Goal: Transaction & Acquisition: Purchase product/service

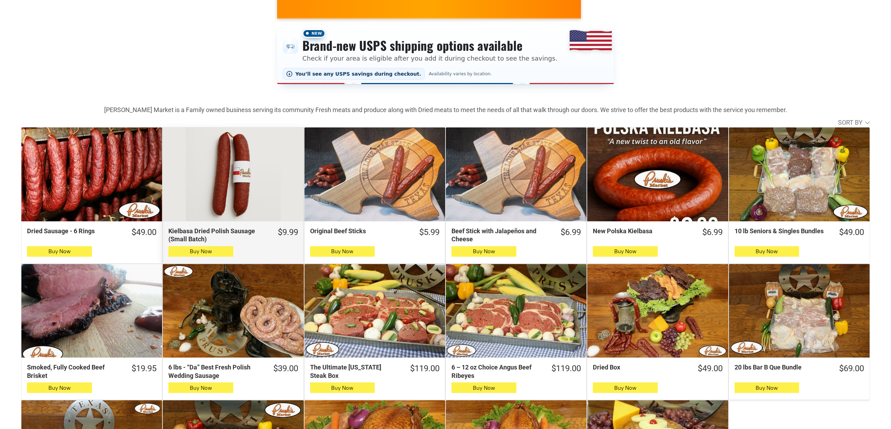
scroll to position [73, 0]
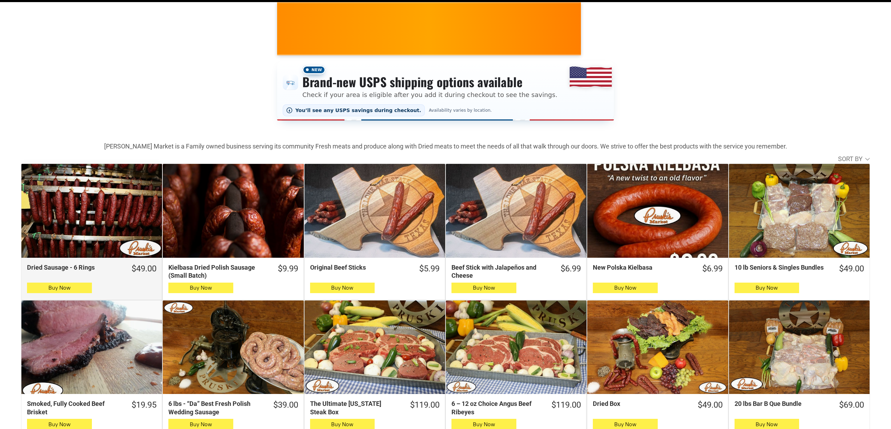
click at [81, 191] on div "Dried Sausage - 6 Rings" at bounding box center [91, 211] width 141 height 94
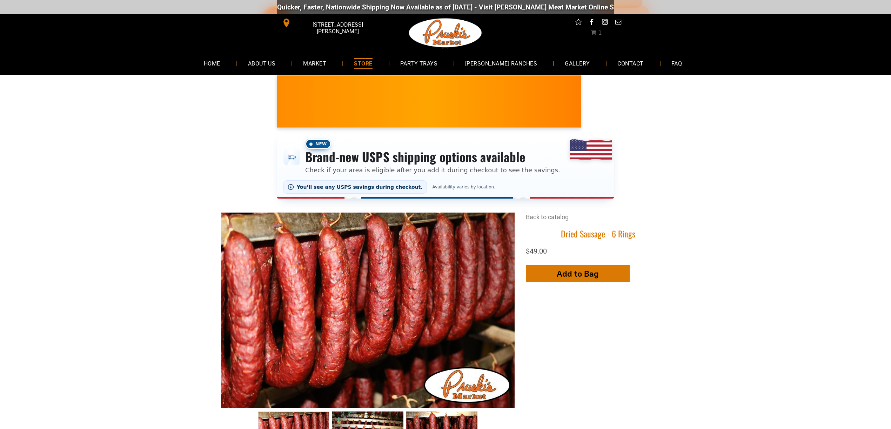
click at [608, 271] on button "Add to Bag" at bounding box center [578, 274] width 104 height 18
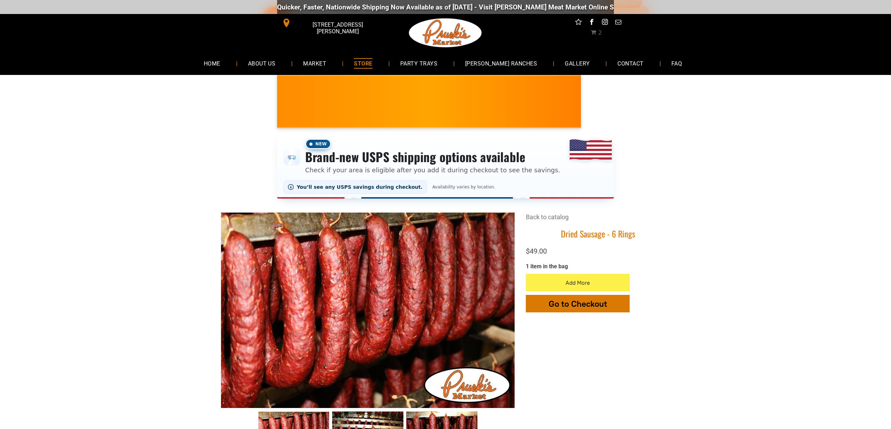
click at [585, 299] on span "Go to Checkout" at bounding box center [577, 304] width 59 height 10
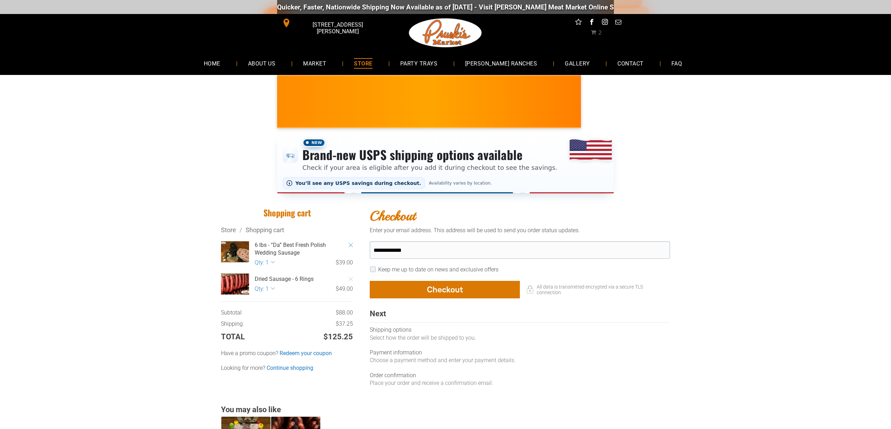
click at [350, 247] on icon "Remove Item" at bounding box center [351, 245] width 4 height 4
click at [352, 247] on icon "Remove Item" at bounding box center [351, 245] width 4 height 4
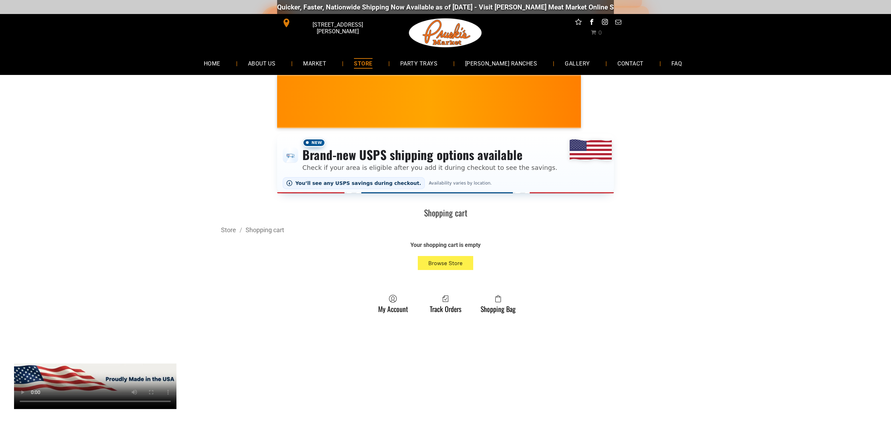
click at [597, 30] on span "0" at bounding box center [595, 32] width 11 height 7
click at [378, 56] on link "STORE" at bounding box center [362, 63] width 39 height 19
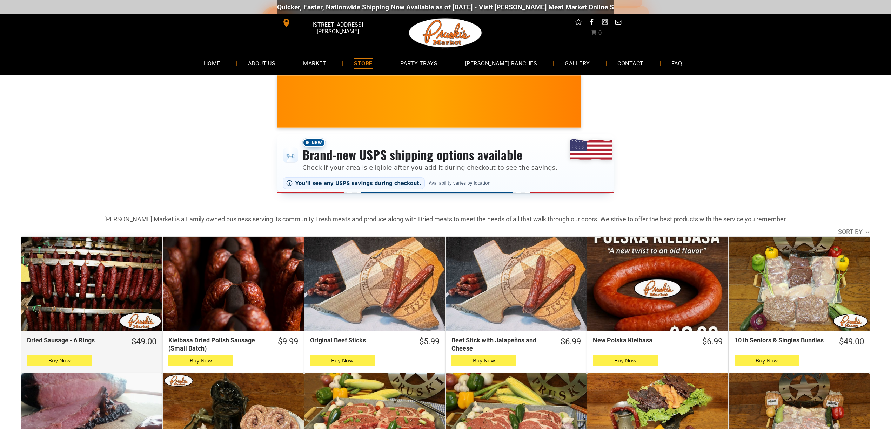
click at [110, 266] on div "Dried Sausage - 6 Rings" at bounding box center [91, 284] width 141 height 94
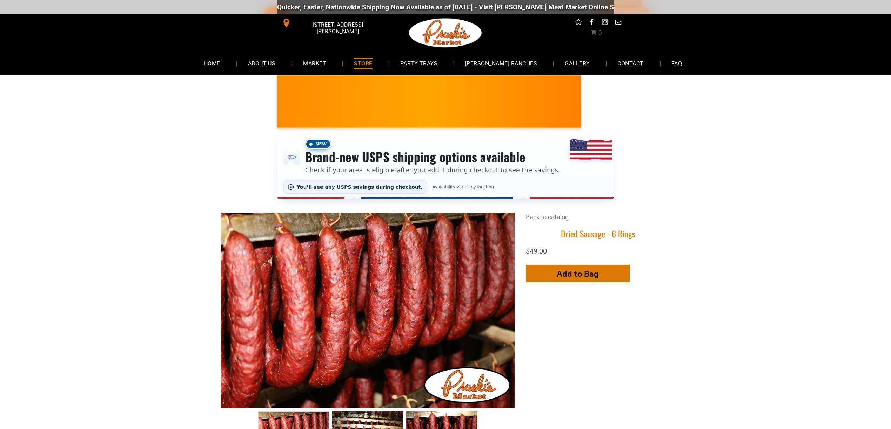
click at [573, 280] on span "button" at bounding box center [578, 273] width 10 height 17
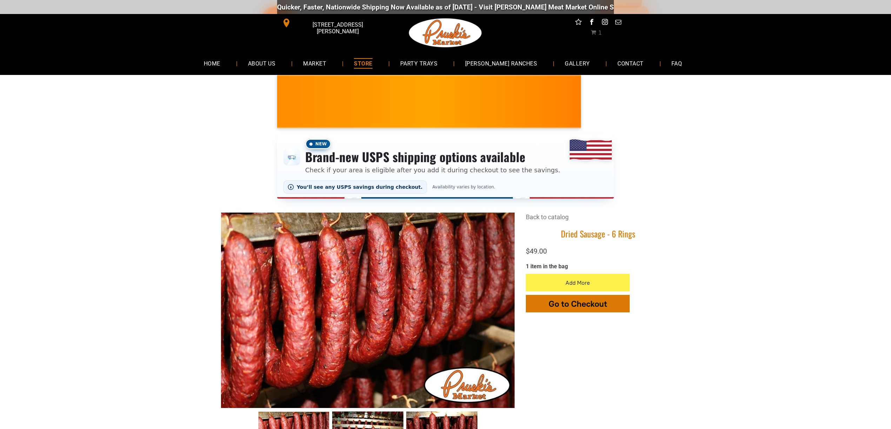
click at [585, 307] on span "Go to Checkout" at bounding box center [577, 304] width 59 height 10
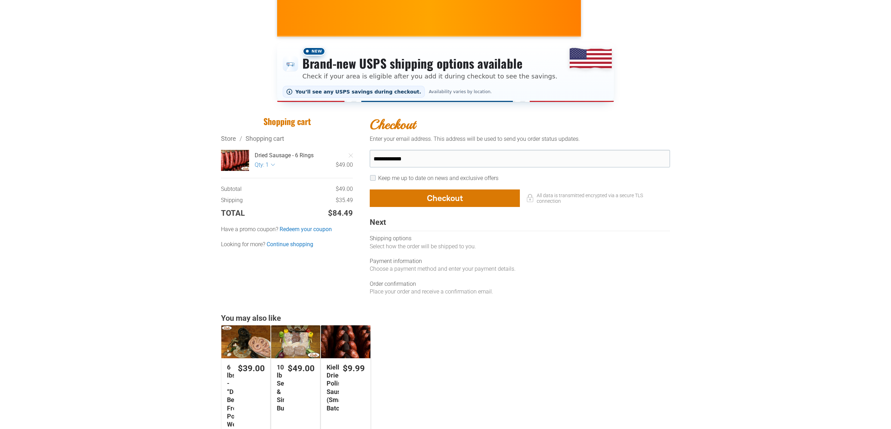
scroll to position [93, 0]
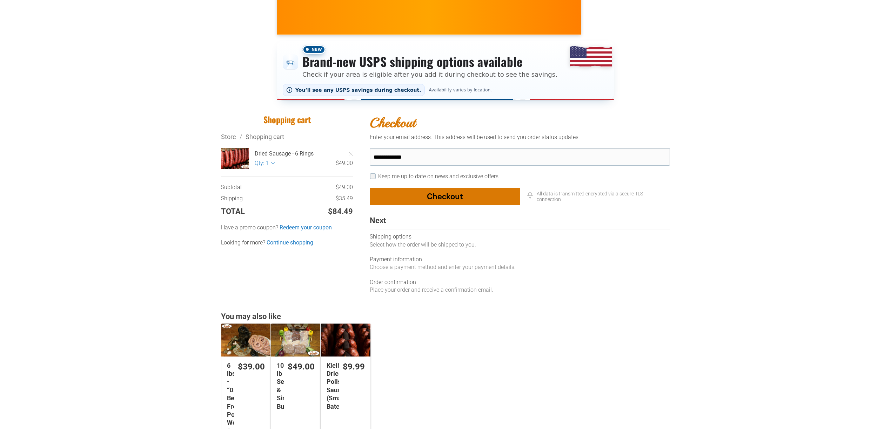
click at [455, 200] on div "button" at bounding box center [444, 196] width 149 height 17
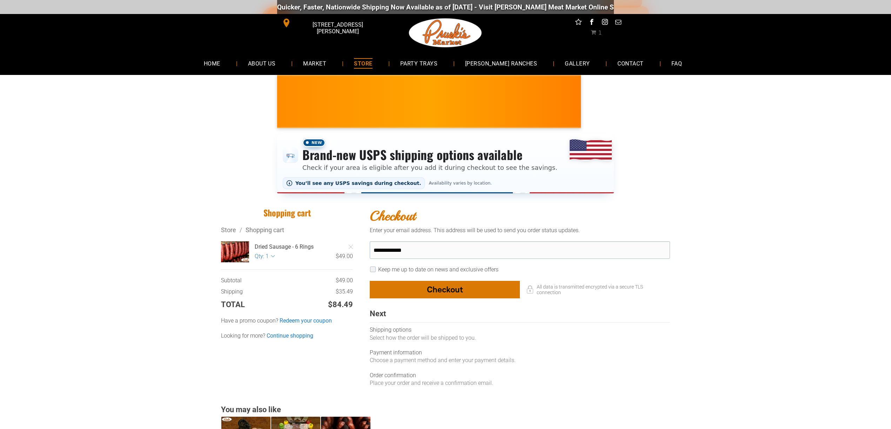
select select "**"
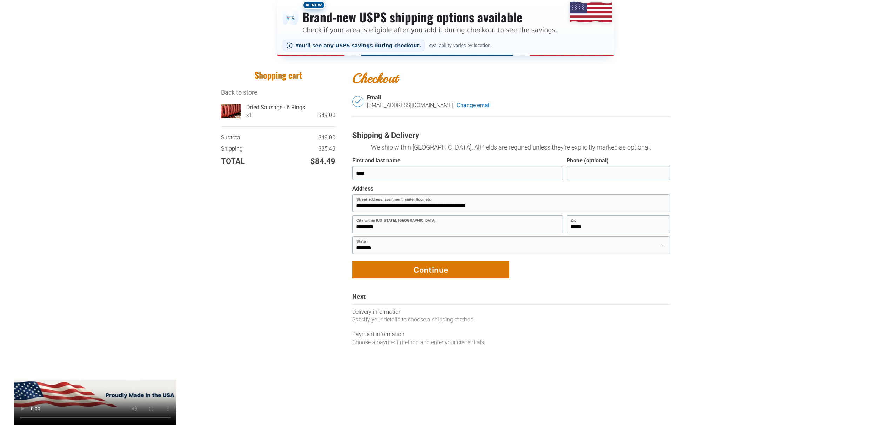
scroll to position [140, 0]
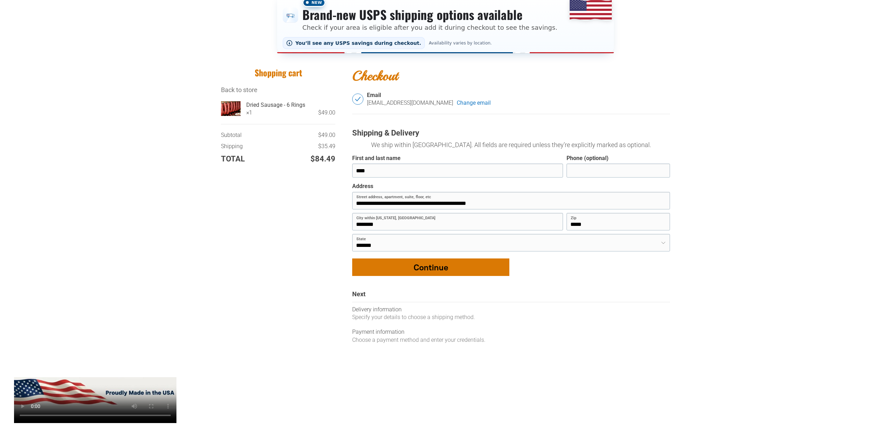
click at [429, 268] on div "button" at bounding box center [430, 267] width 156 height 17
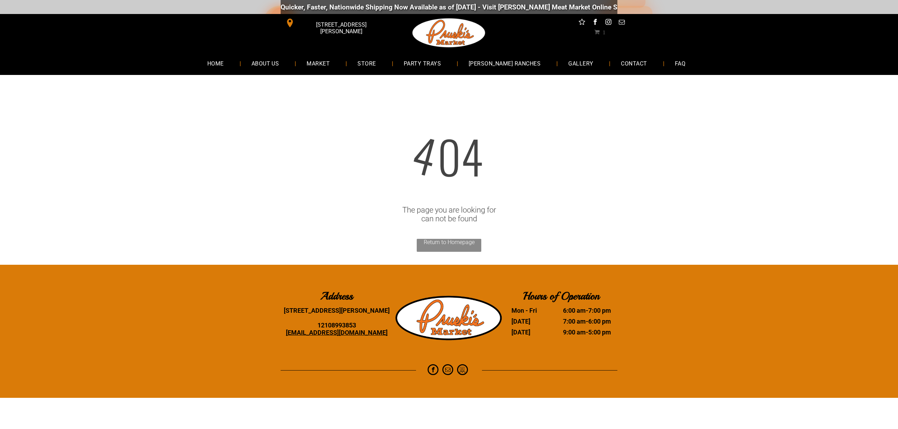
click at [596, 34] on span "1" at bounding box center [599, 32] width 11 height 6
click at [598, 35] on span "1" at bounding box center [599, 32] width 11 height 7
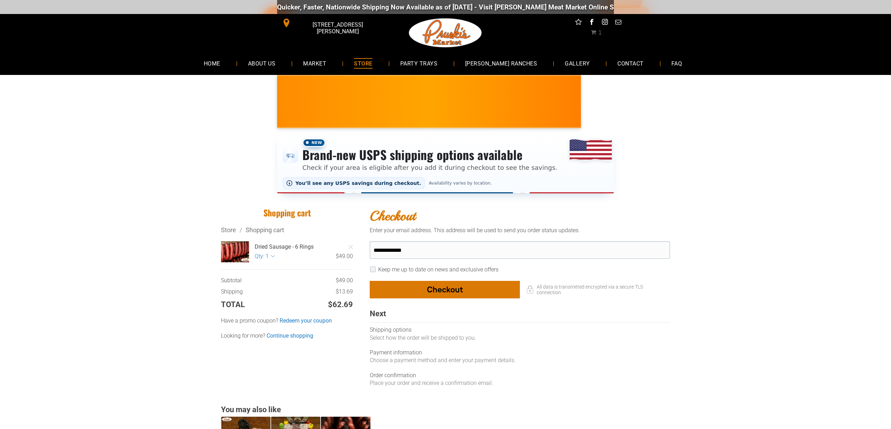
click at [458, 288] on div "button" at bounding box center [444, 290] width 149 height 17
select select "**"
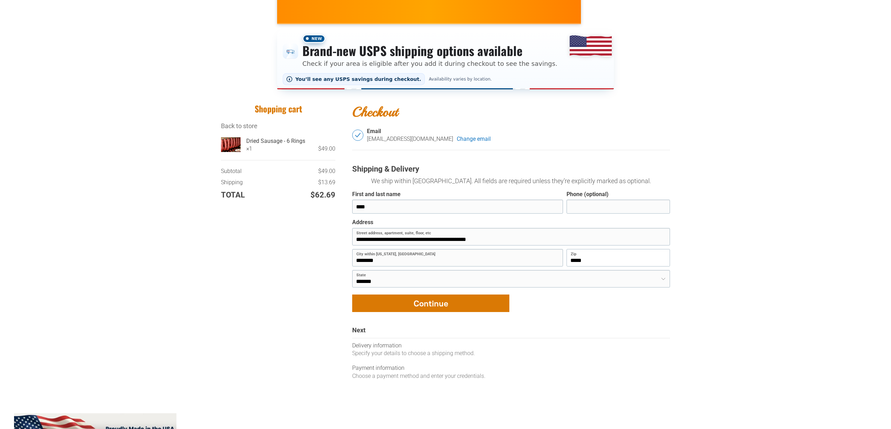
scroll to position [93, 0]
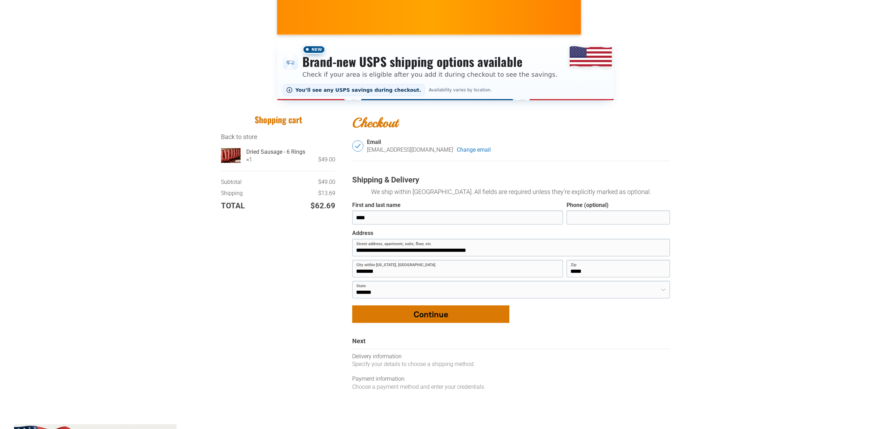
click at [480, 318] on div "button" at bounding box center [430, 314] width 156 height 17
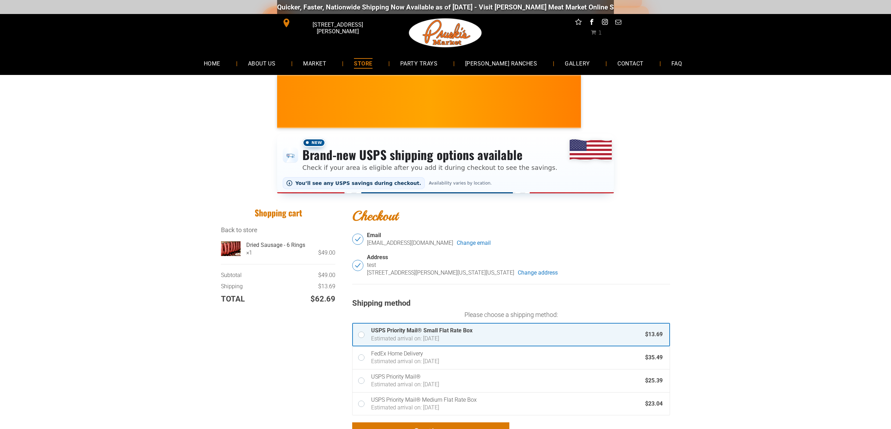
click at [372, 63] on span "STORE" at bounding box center [363, 63] width 18 height 10
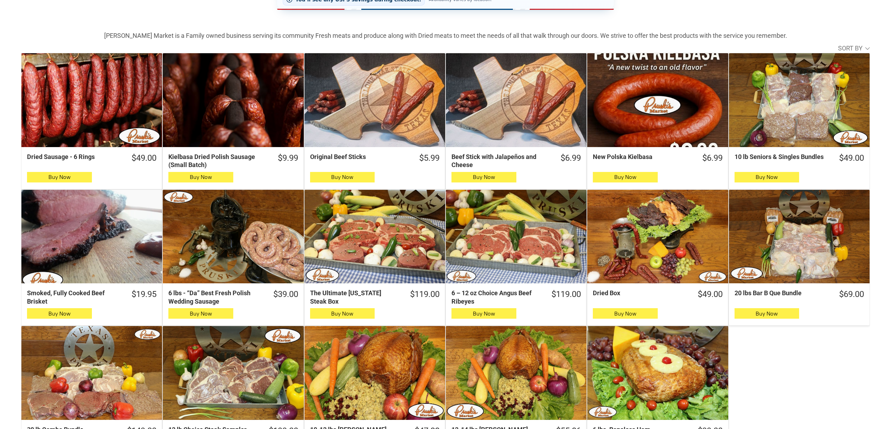
scroll to position [187, 0]
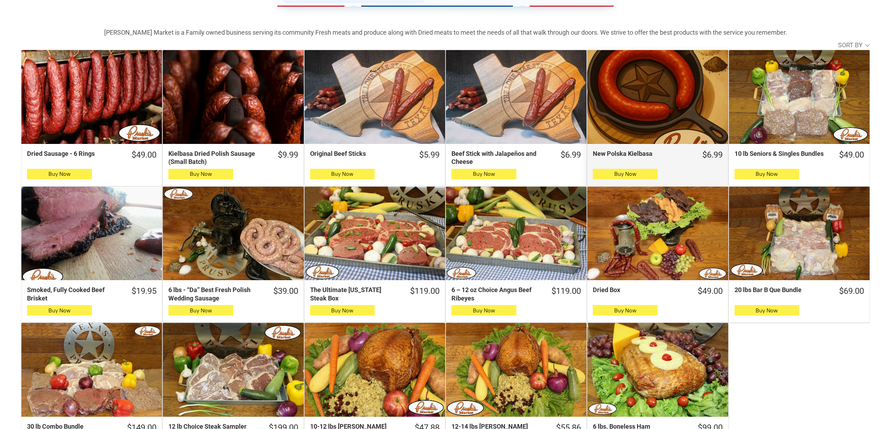
click at [659, 120] on div "New Polska Kielbasa" at bounding box center [657, 97] width 141 height 94
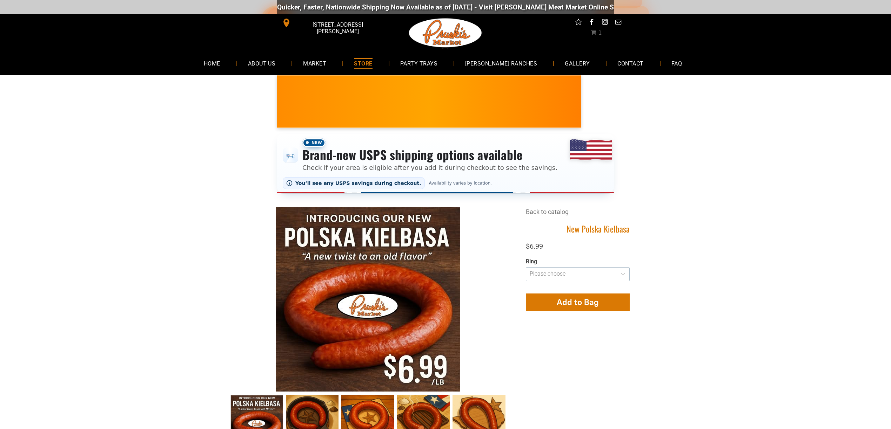
click at [564, 271] on select "**********" at bounding box center [578, 275] width 104 height 14
select select "**********"
click at [526, 268] on select "**********" at bounding box center [578, 275] width 104 height 14
type input "**********"
click at [574, 303] on icon "button" at bounding box center [577, 302] width 7 height 15
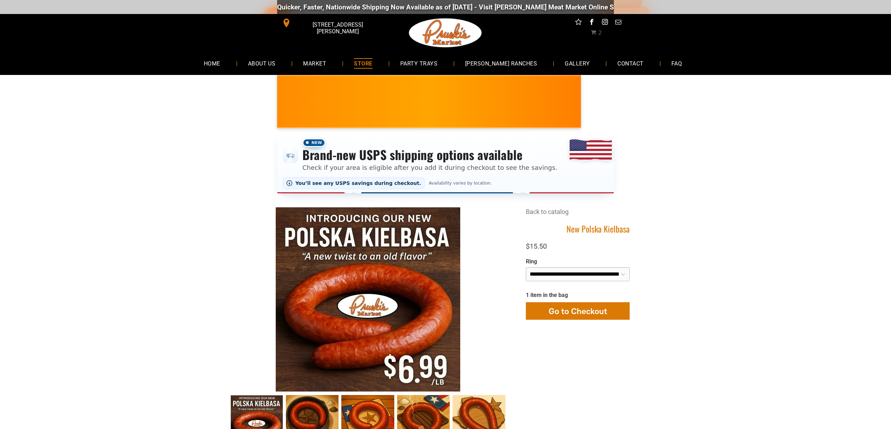
click at [372, 61] on span "STORE" at bounding box center [363, 63] width 18 height 10
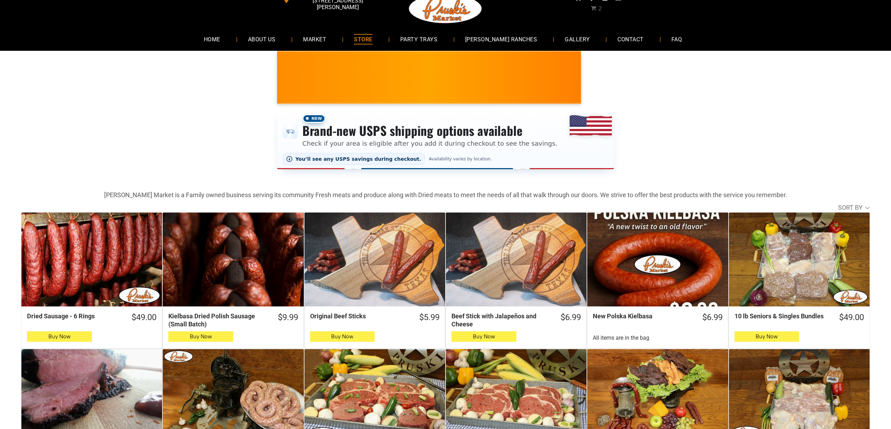
scroll to position [93, 0]
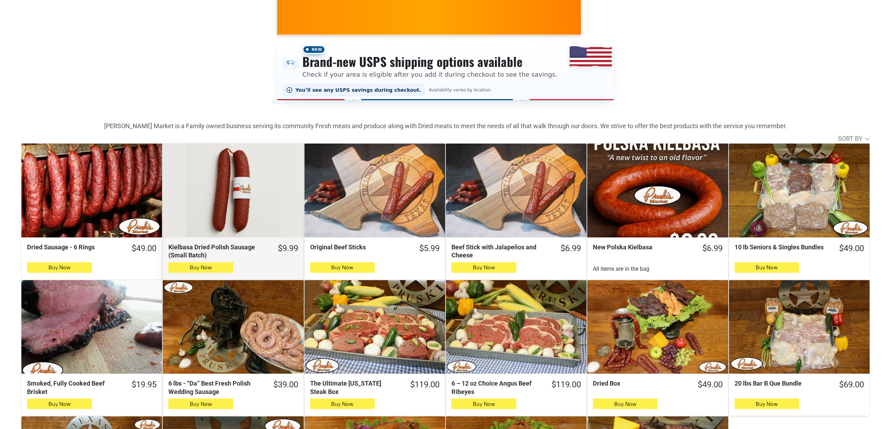
click at [212, 201] on div "Kielbasa Dried Polish Sausage (Small Batch)" at bounding box center [233, 191] width 141 height 94
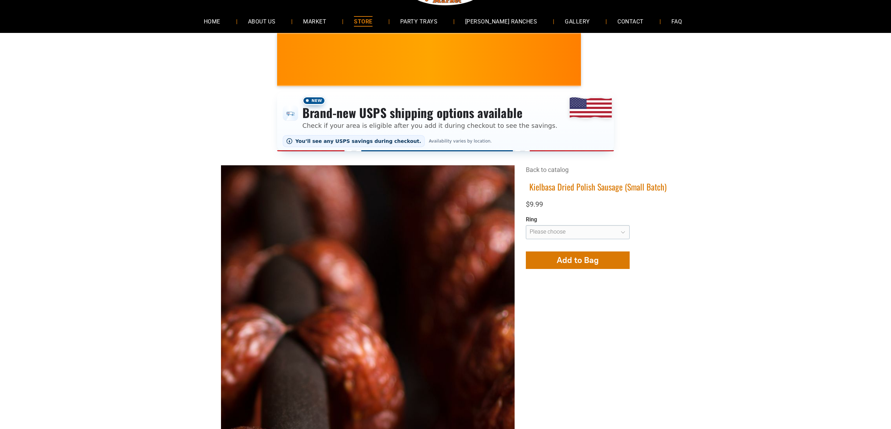
scroll to position [47, 0]
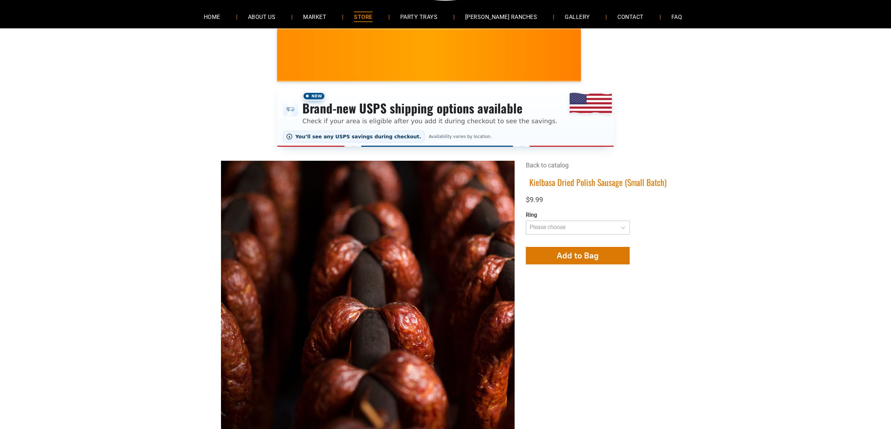
click at [585, 226] on select "**********" at bounding box center [578, 228] width 104 height 14
select select "**********"
click at [526, 222] on select "**********" at bounding box center [578, 228] width 104 height 14
type input "**********"
click at [569, 257] on span "Add to Bag" at bounding box center [577, 256] width 42 height 10
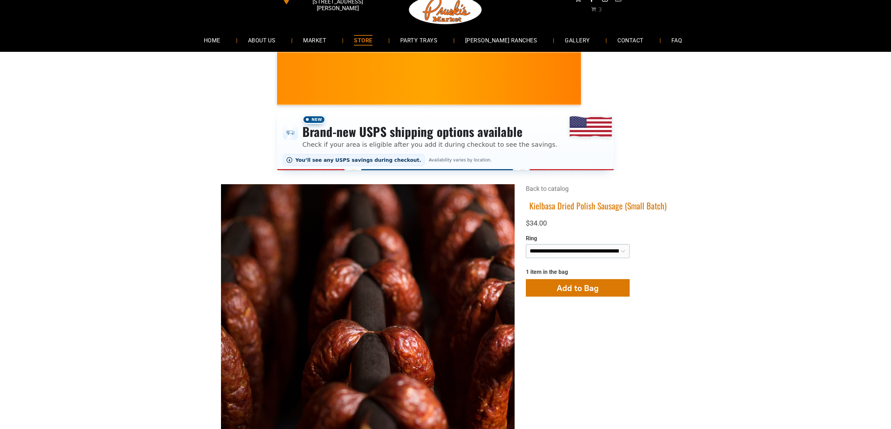
scroll to position [0, 0]
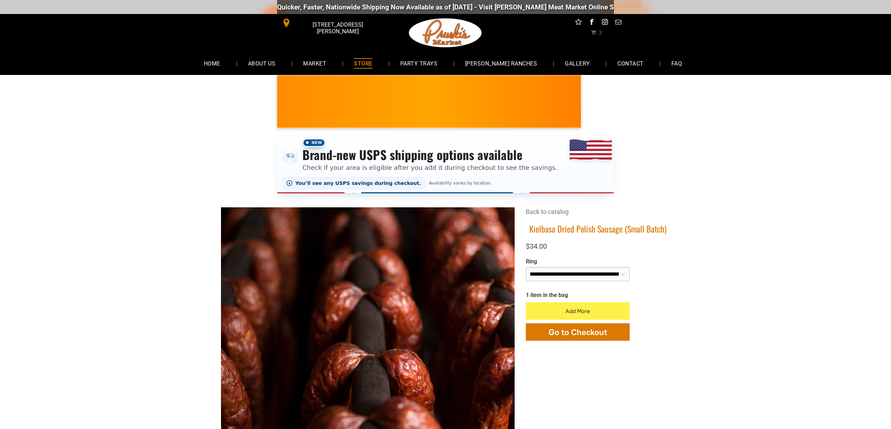
click at [596, 34] on span "3" at bounding box center [595, 32] width 11 height 7
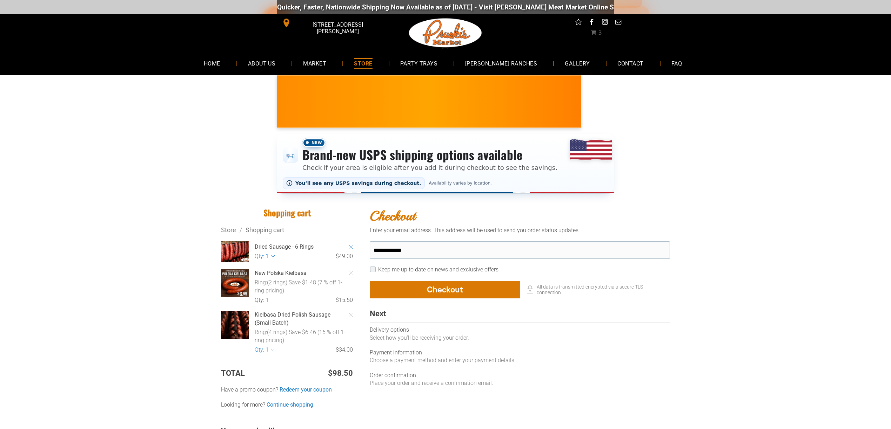
click at [351, 247] on icon "Remove Item" at bounding box center [351, 247] width 4 height 4
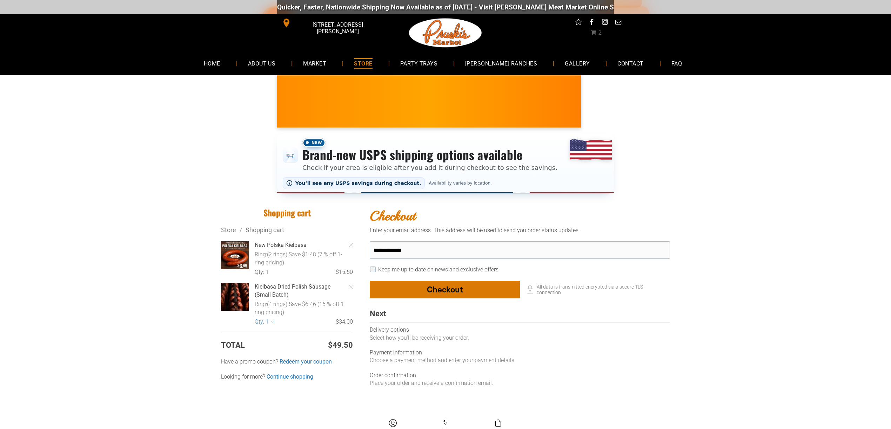
click at [475, 289] on div "button" at bounding box center [444, 290] width 149 height 17
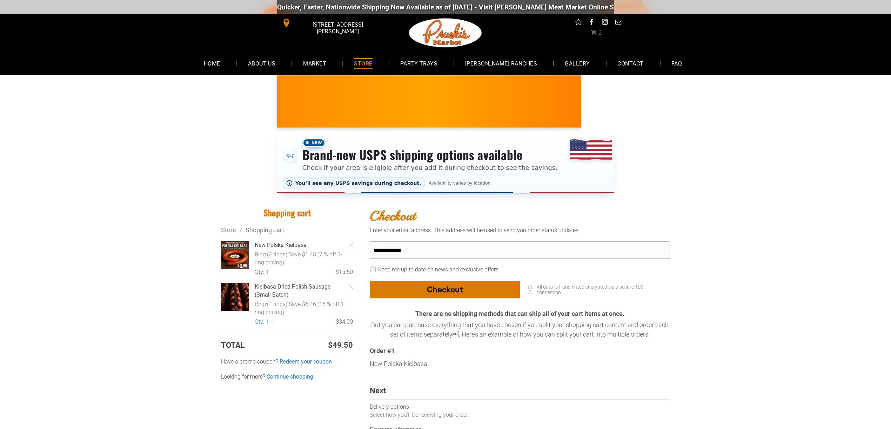
click at [464, 286] on div "button" at bounding box center [444, 290] width 149 height 17
click at [481, 297] on div "button" at bounding box center [444, 290] width 149 height 17
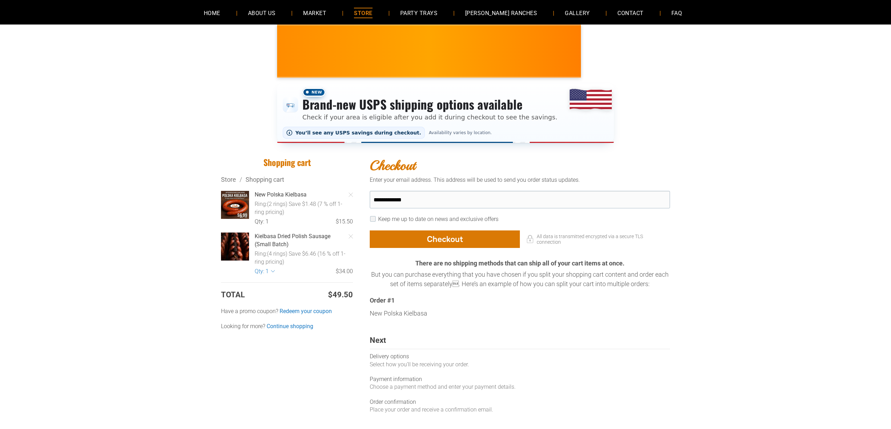
scroll to position [47, 0]
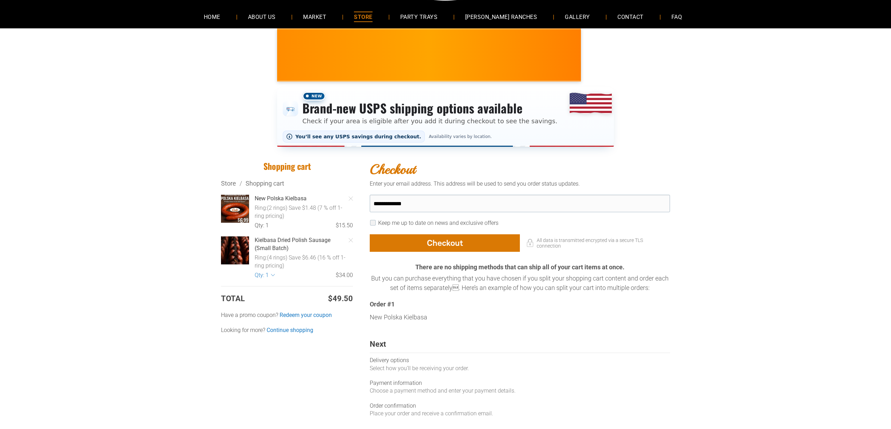
click at [235, 210] on div at bounding box center [234, 209] width 31 height 31
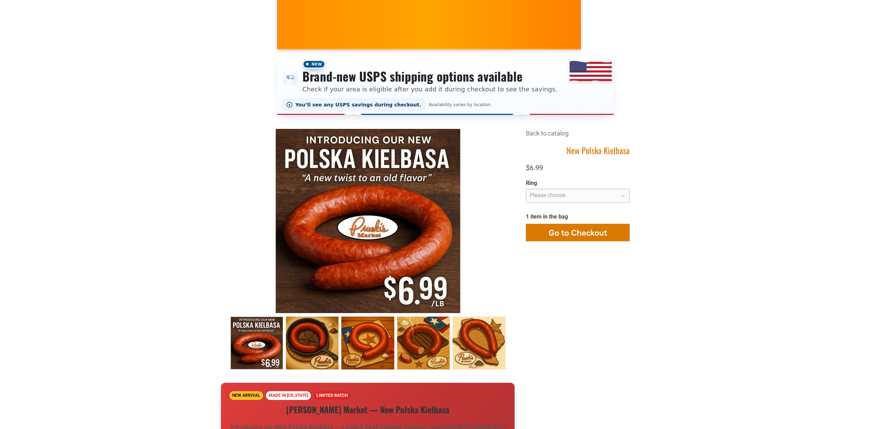
scroll to position [93, 0]
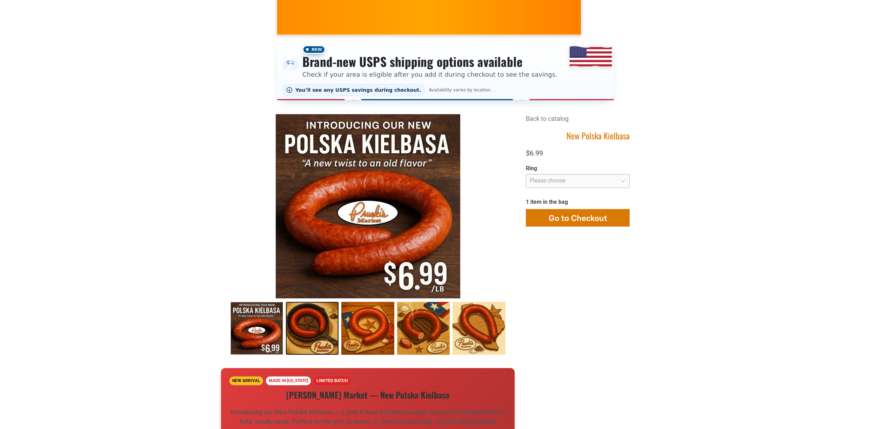
click at [309, 316] on link "New Polska Kielbasa 1" at bounding box center [312, 328] width 53 height 53
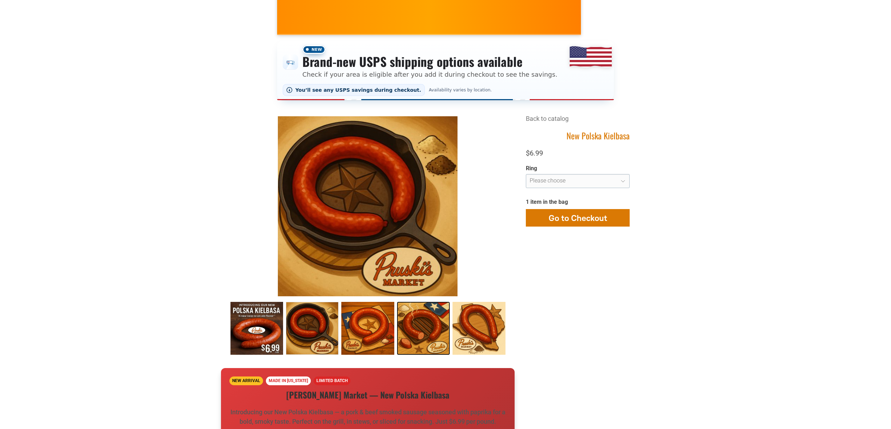
click at [425, 325] on link "New Polska Kielbasa 3" at bounding box center [423, 328] width 53 height 53
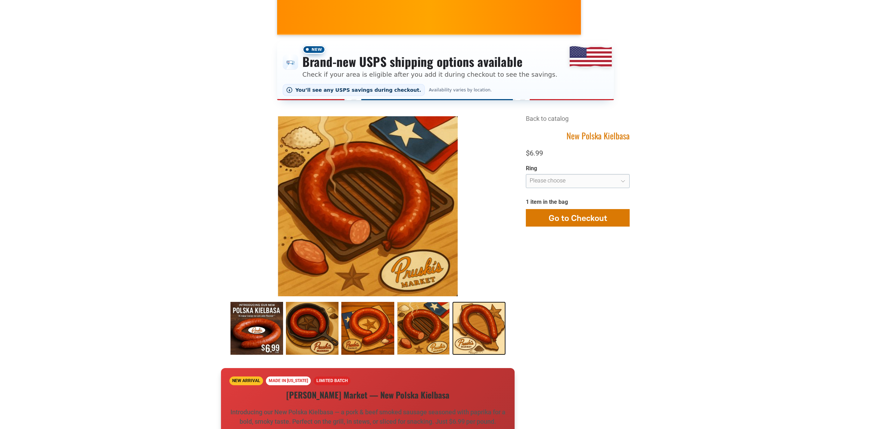
click at [467, 325] on link "New Polska Kielbasa 4" at bounding box center [478, 328] width 53 height 53
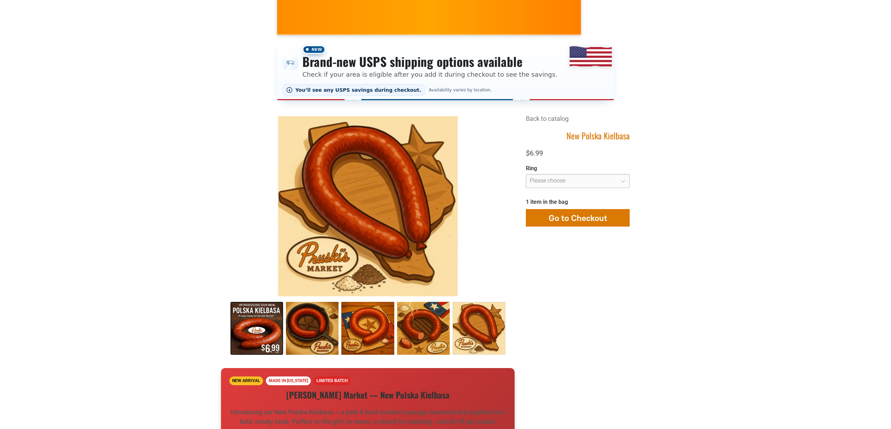
click at [261, 333] on link "New Polska Kielbasa 0" at bounding box center [256, 328] width 53 height 53
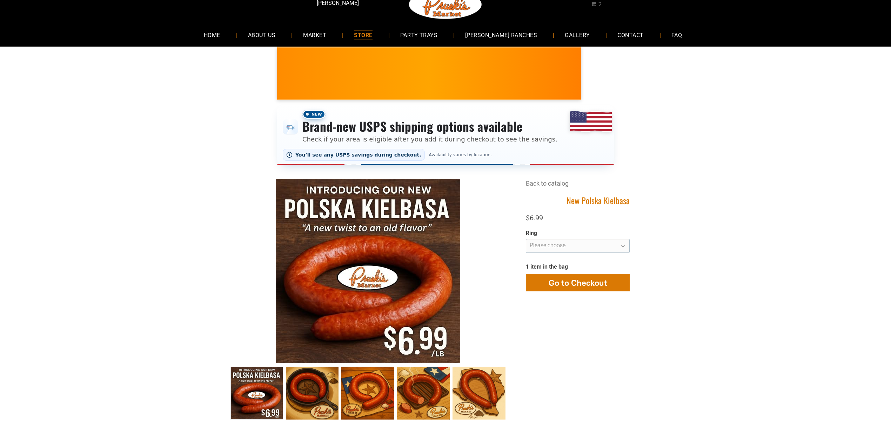
scroll to position [0, 0]
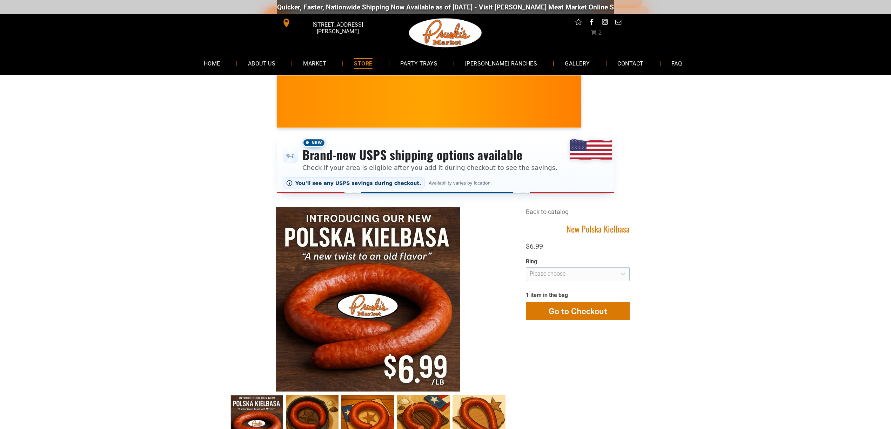
click at [595, 30] on span "2" at bounding box center [595, 32] width 11 height 7
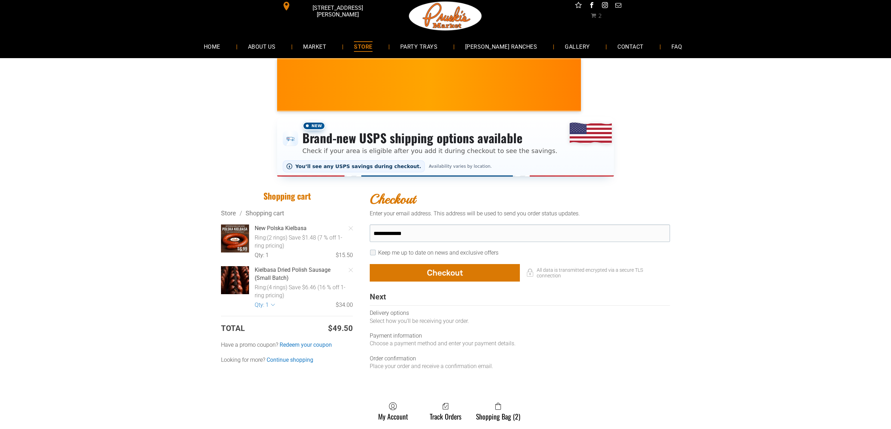
scroll to position [47, 0]
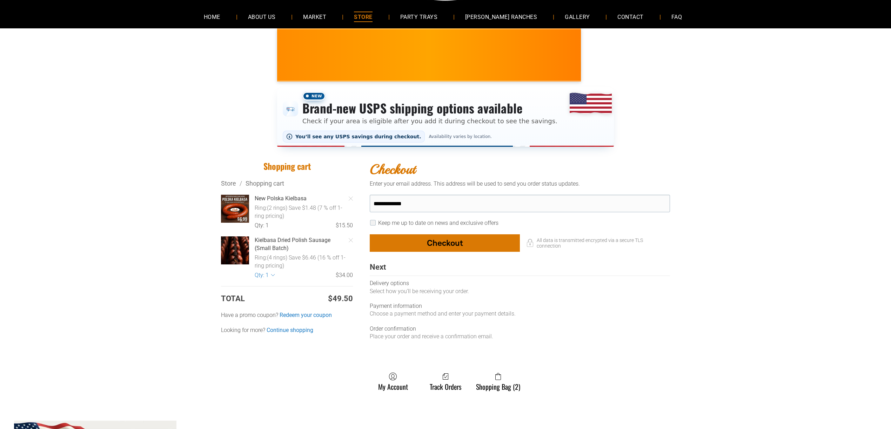
click at [443, 238] on div "button" at bounding box center [444, 243] width 149 height 17
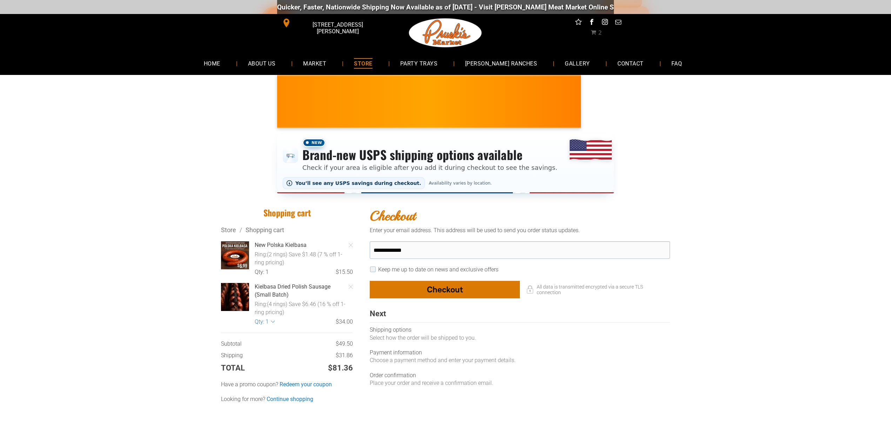
click at [452, 285] on div "button" at bounding box center [444, 290] width 149 height 17
select select "**"
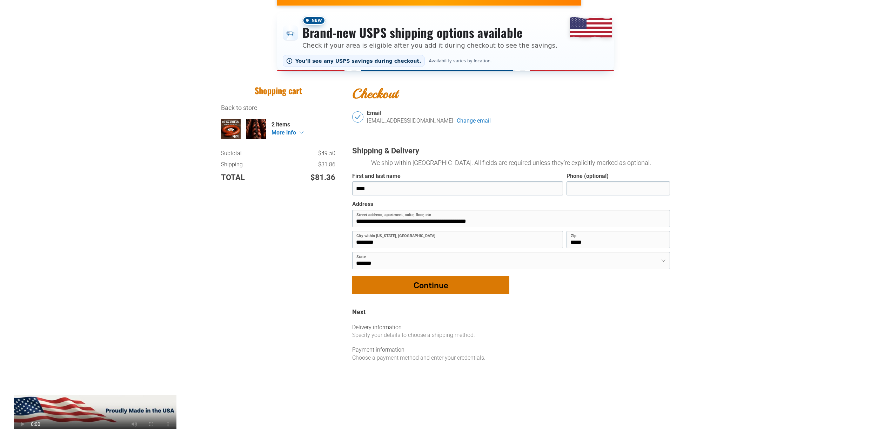
scroll to position [140, 0]
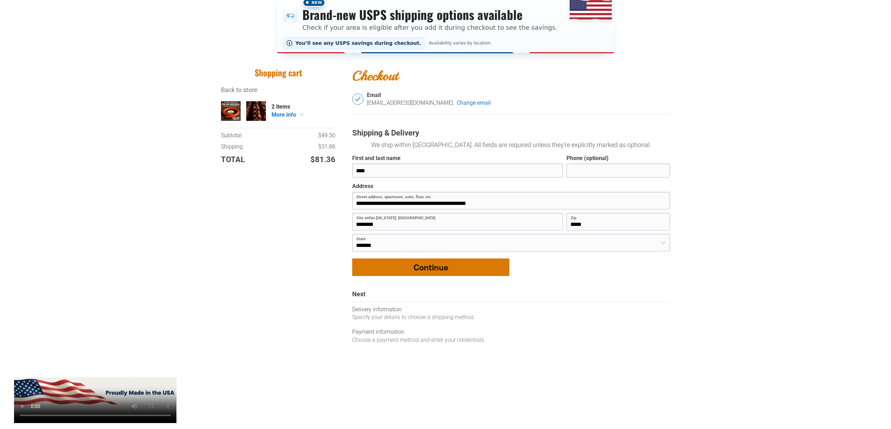
click at [435, 266] on div "button" at bounding box center [430, 267] width 156 height 17
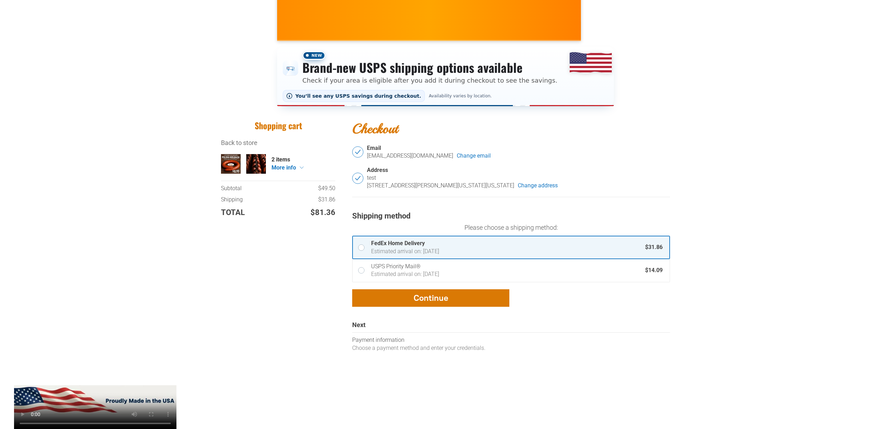
scroll to position [93, 0]
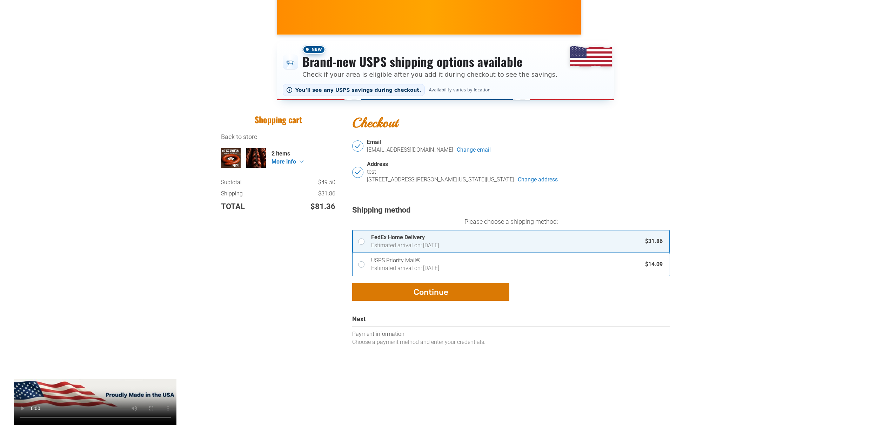
click at [591, 268] on div "Estimated arrival on: Saturday, Sep 27" at bounding box center [504, 269] width 267 height 8
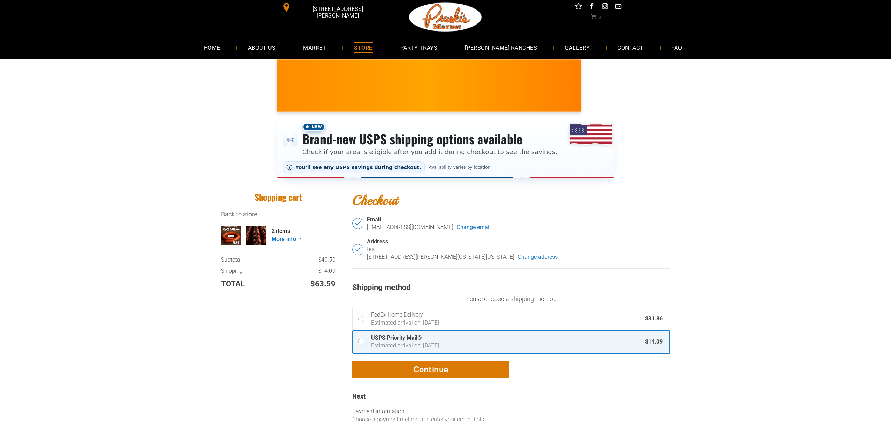
scroll to position [0, 0]
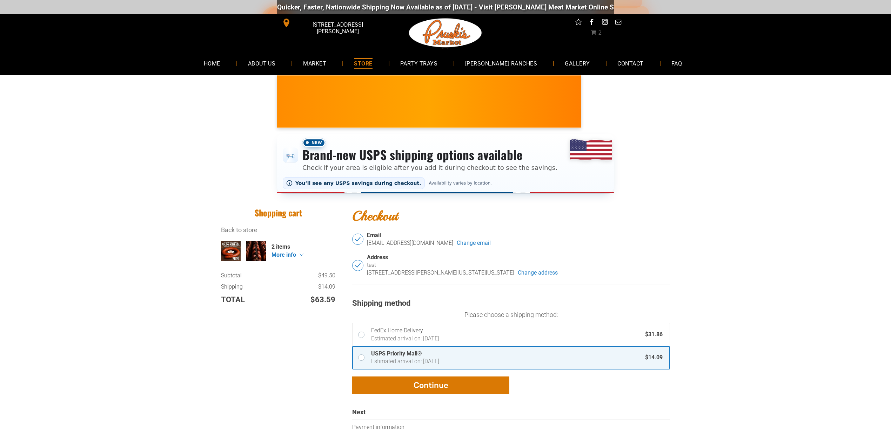
click at [598, 35] on span "2" at bounding box center [600, 32] width 4 height 7
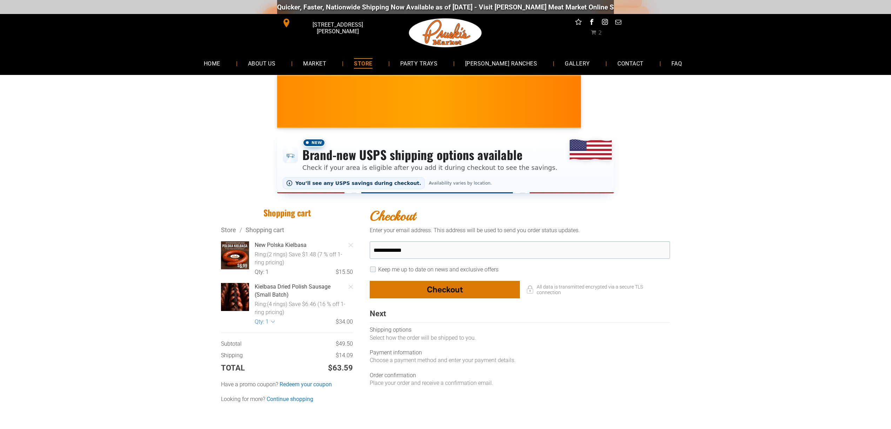
click at [456, 290] on div "button" at bounding box center [444, 290] width 149 height 17
select select "**"
